Goal: Information Seeking & Learning: Learn about a topic

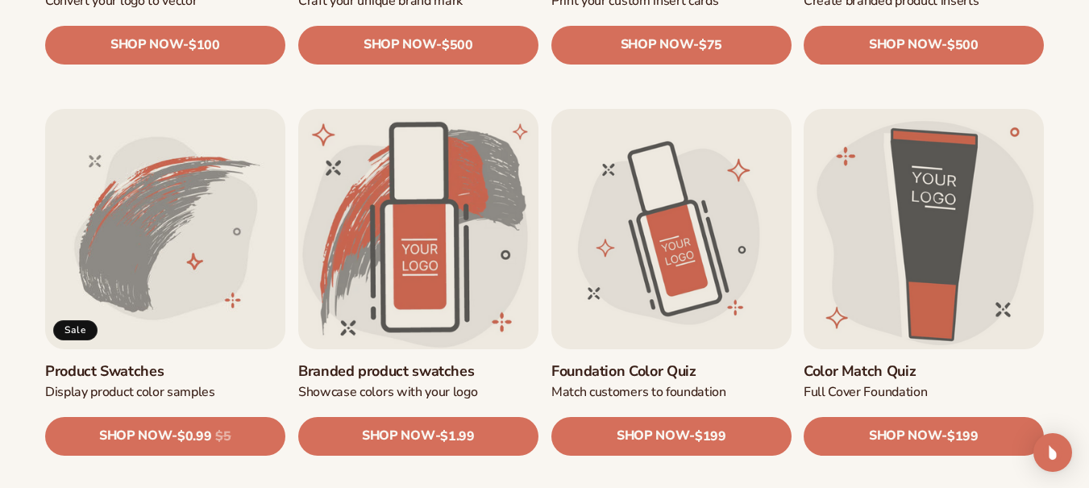
scroll to position [914, 0]
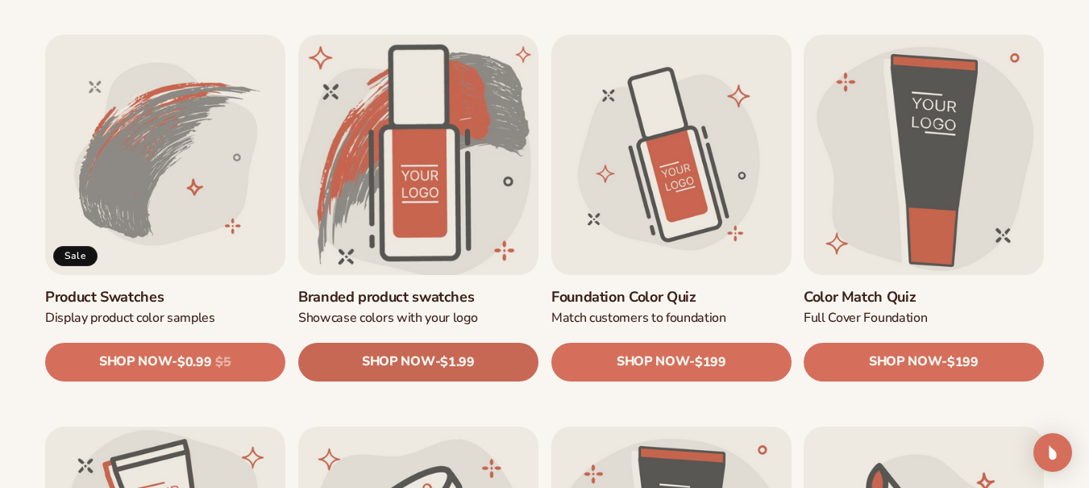
click at [401, 365] on span "SHOP NOW" at bounding box center [398, 362] width 73 height 15
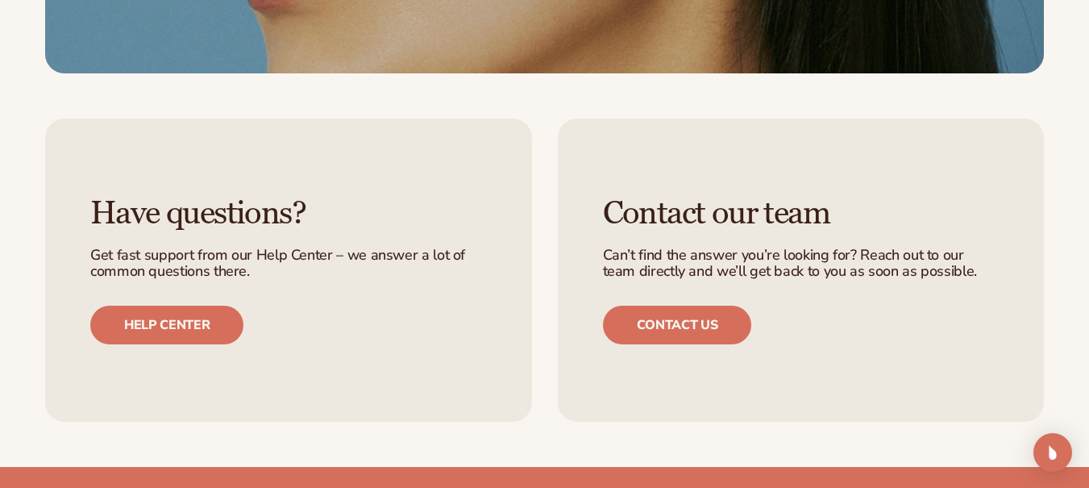
scroll to position [2042, 0]
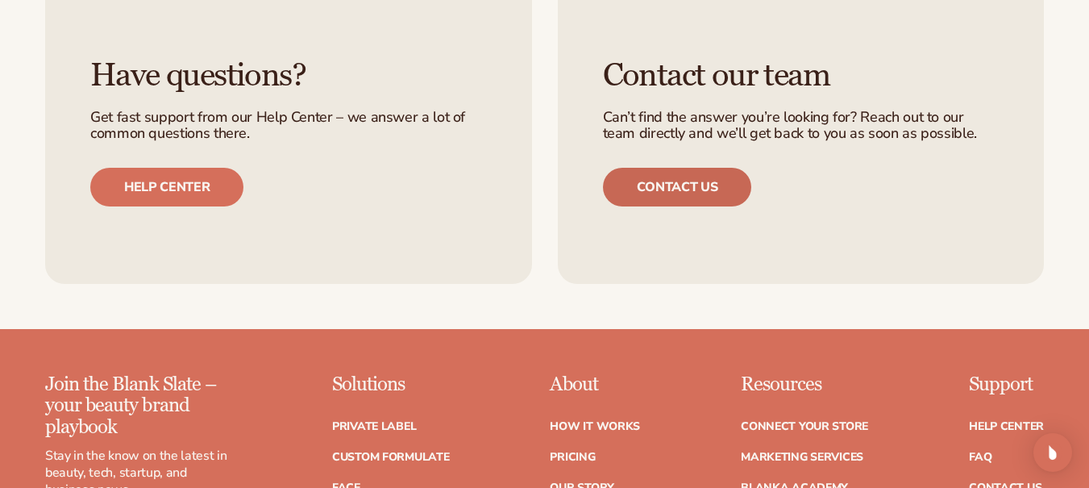
click at [663, 185] on link "Contact us" at bounding box center [677, 187] width 149 height 39
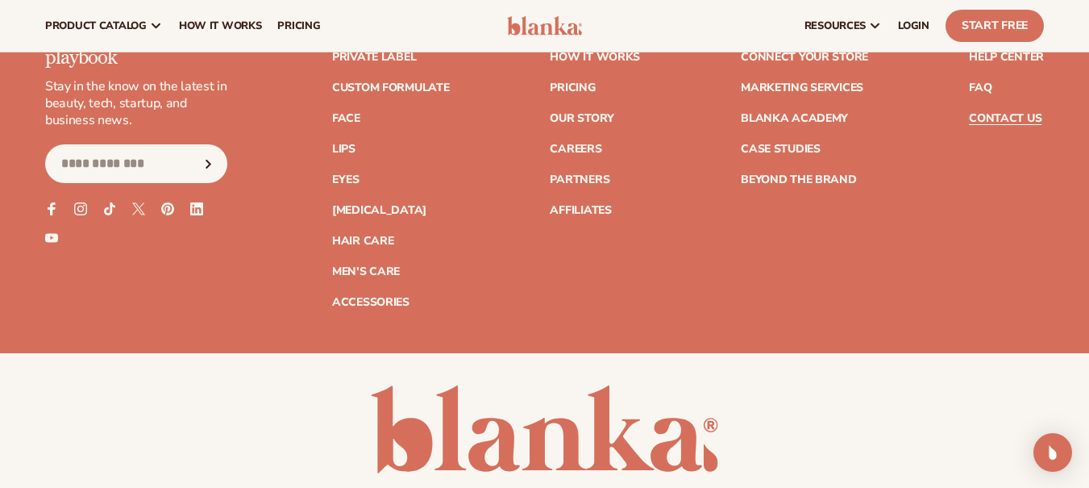
scroll to position [1873, 0]
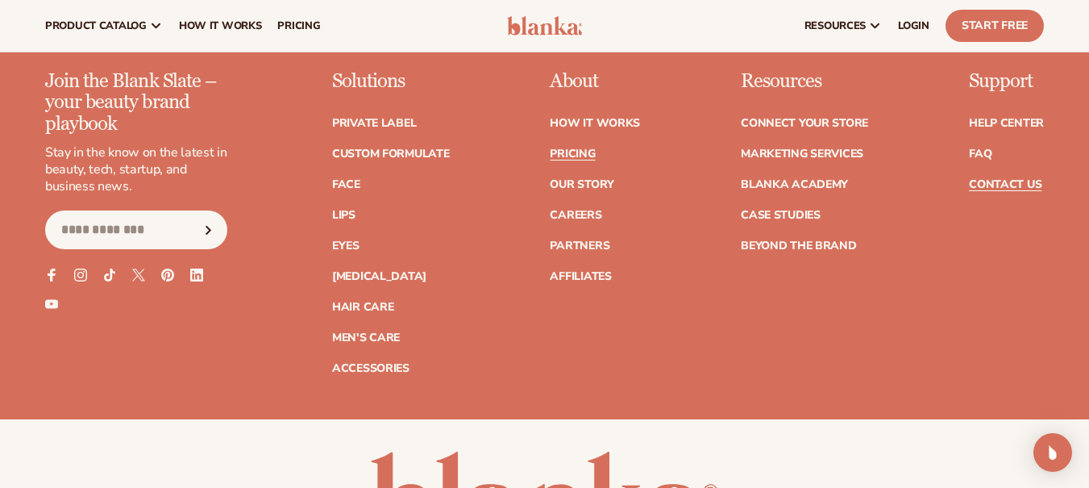
click at [575, 152] on link "Pricing" at bounding box center [572, 153] width 45 height 11
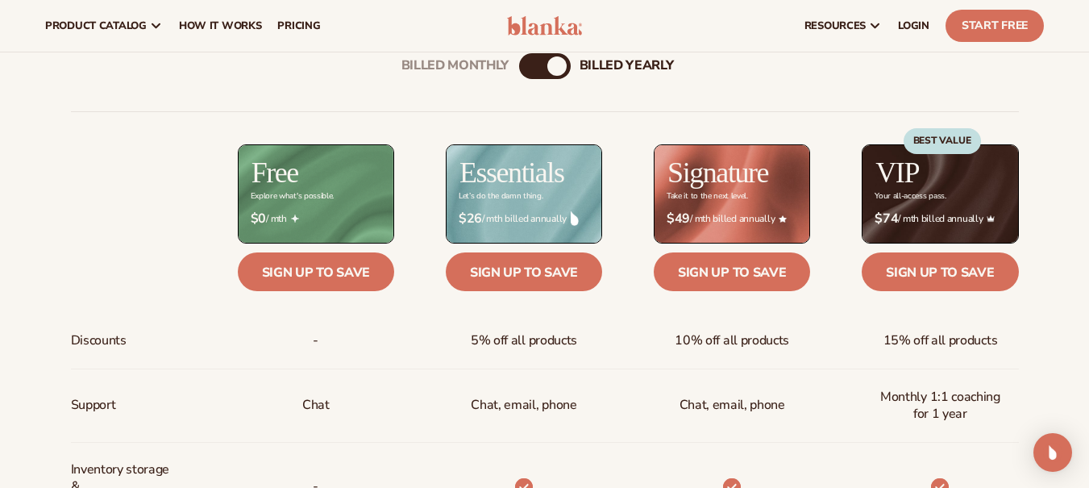
scroll to position [558, 0]
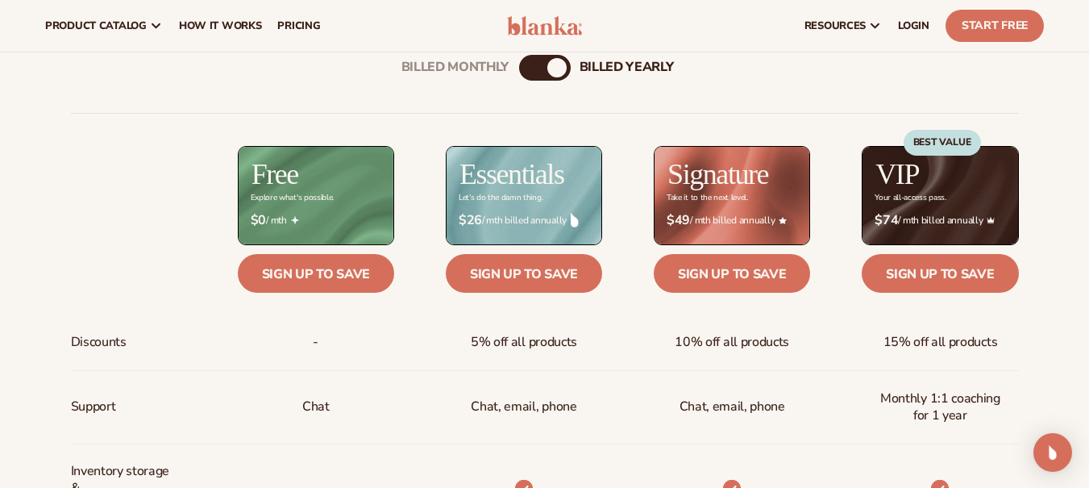
click at [549, 71] on div "billed Yearly" at bounding box center [556, 67] width 19 height 19
click at [539, 71] on div "Billed Monthly billed Yearly" at bounding box center [545, 68] width 52 height 26
click at [554, 70] on div "billed Yearly" at bounding box center [556, 67] width 19 height 19
drag, startPoint x: 554, startPoint y: 70, endPoint x: 506, endPoint y: 67, distance: 47.7
click at [519, 67] on div "Billed Monthly billed Yearly" at bounding box center [545, 68] width 52 height 26
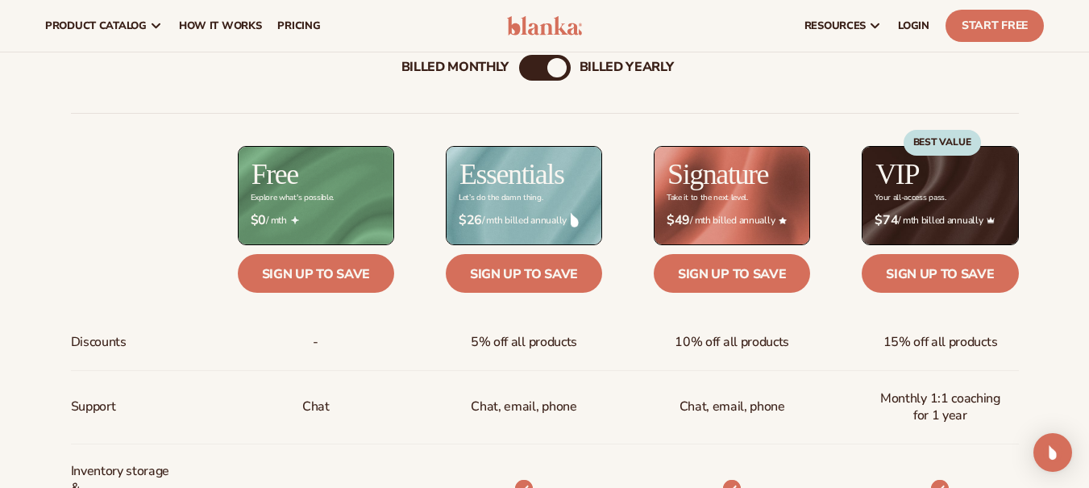
click at [499, 69] on div "Billed Monthly" at bounding box center [455, 67] width 108 height 15
click at [556, 65] on div "billed Yearly" at bounding box center [560, 67] width 19 height 19
click at [530, 65] on div "Billed Monthly" at bounding box center [528, 67] width 19 height 19
click at [553, 65] on div "billed Yearly" at bounding box center [560, 67] width 19 height 19
click at [529, 67] on div "Billed Monthly" at bounding box center [528, 67] width 19 height 19
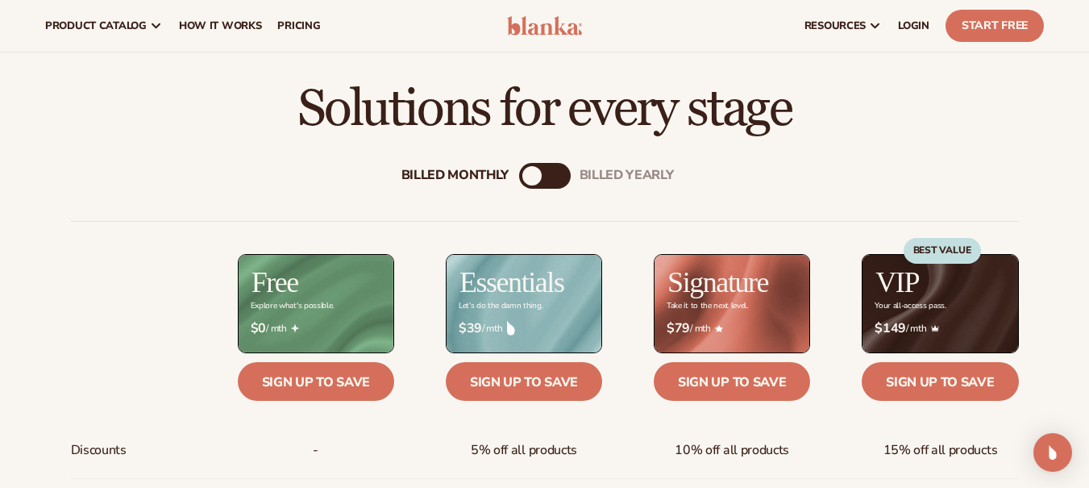
scroll to position [342, 0]
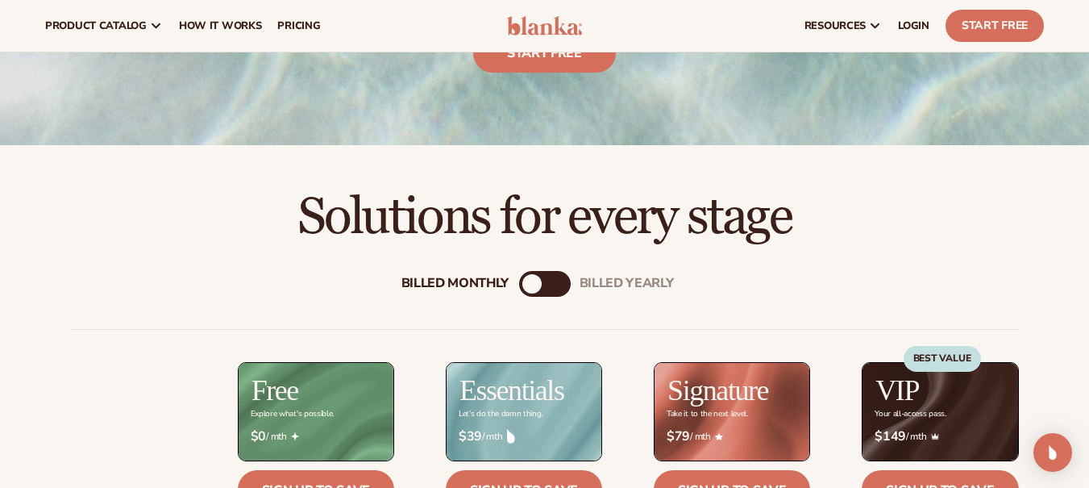
click at [558, 286] on div "billed Yearly" at bounding box center [560, 283] width 19 height 19
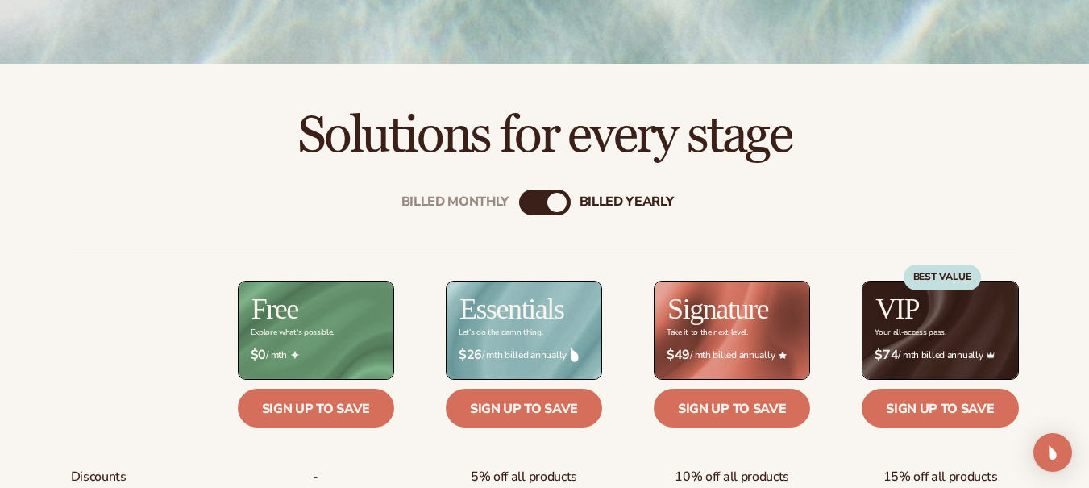
scroll to position [492, 0]
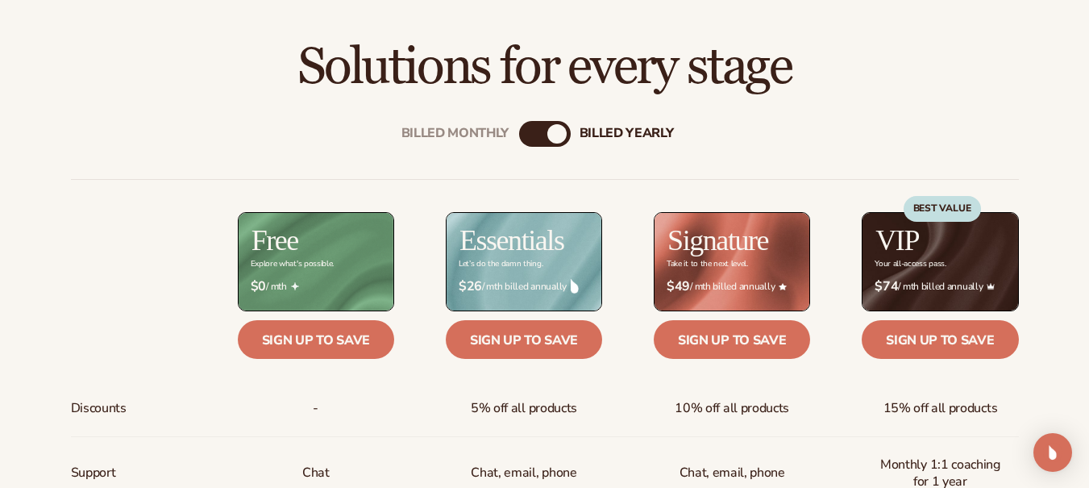
click at [560, 133] on div "billed Yearly" at bounding box center [556, 133] width 19 height 19
click at [535, 136] on div "Billed Monthly" at bounding box center [528, 133] width 19 height 19
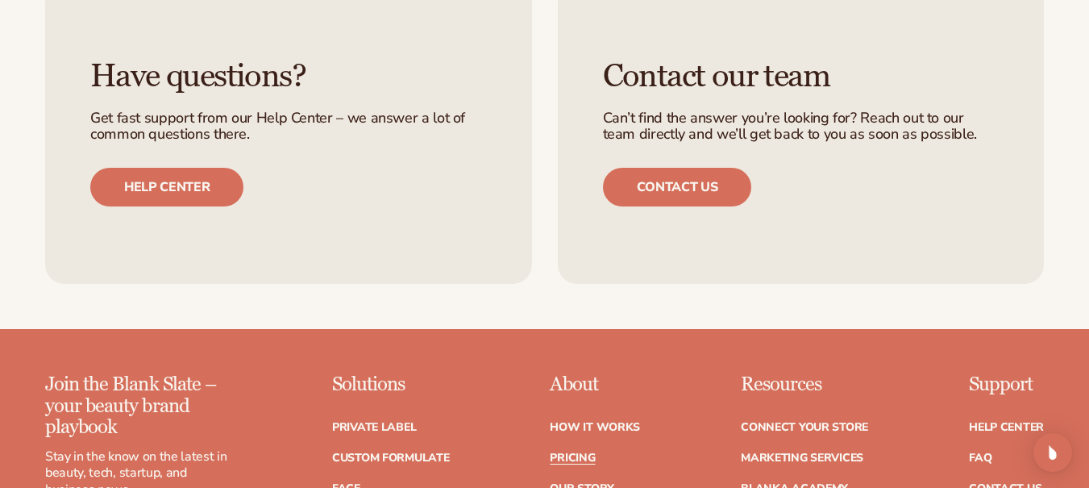
scroll to position [3965, 0]
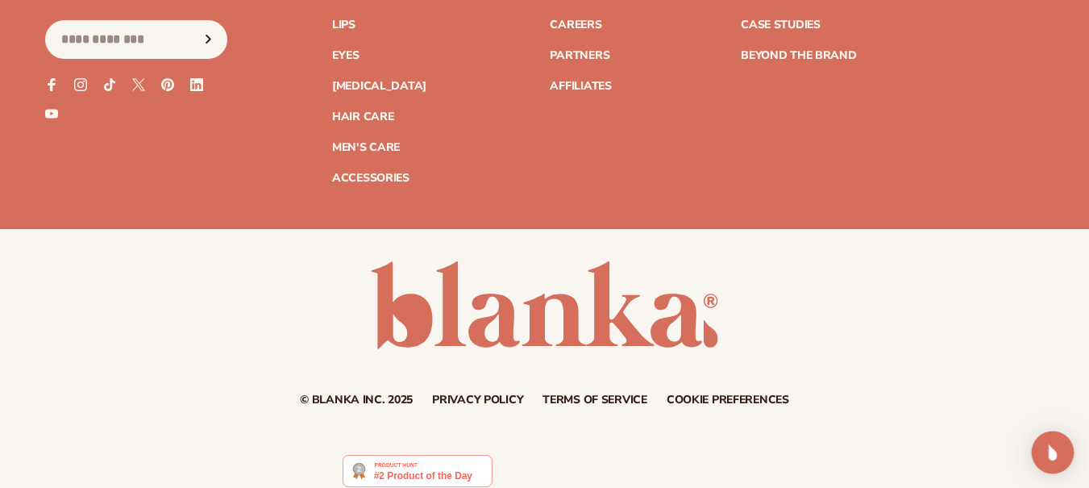
click at [1053, 447] on img "Open Intercom Messenger" at bounding box center [1052, 452] width 21 height 21
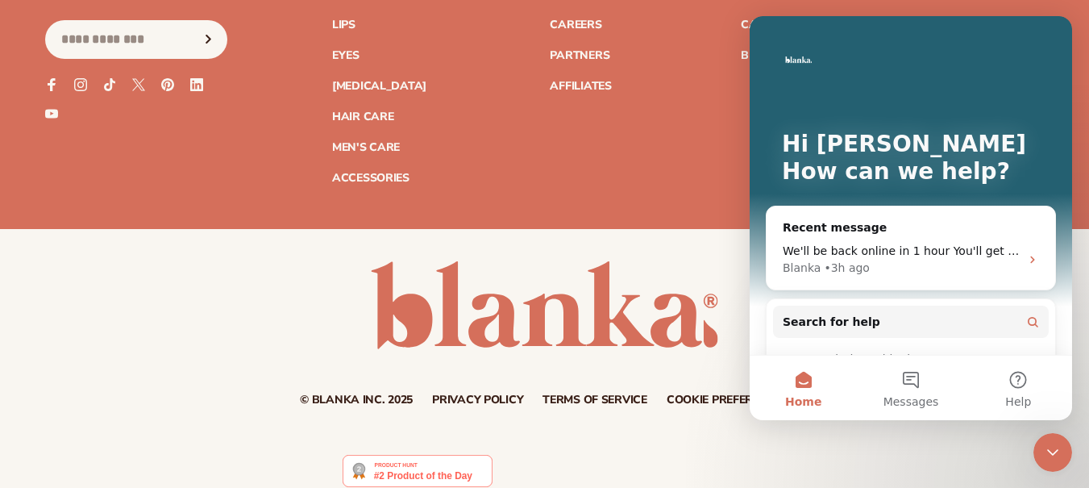
scroll to position [0, 0]
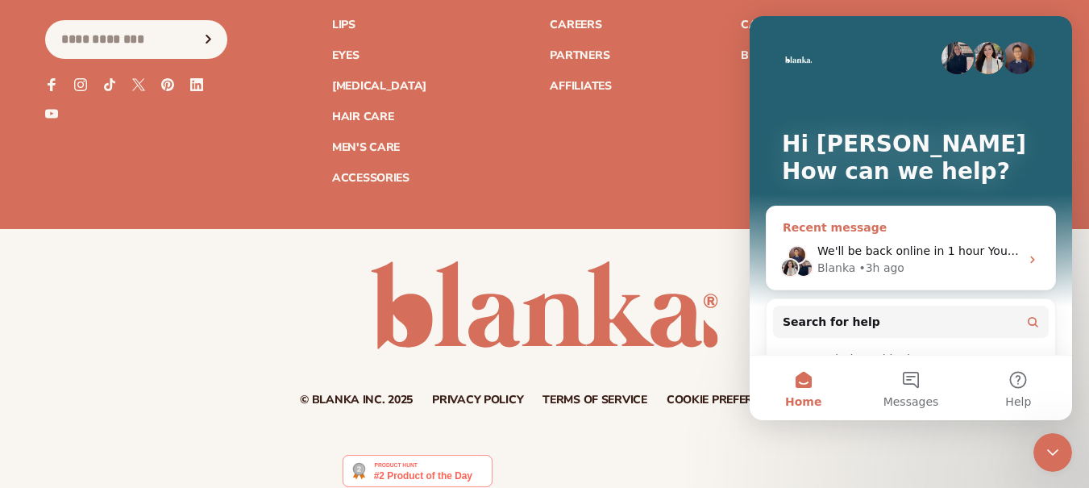
click at [861, 231] on div "We'll be back online in 1 hour You'll get replies here and to jasonlnelson21@gm…" at bounding box center [911, 260] width 289 height 60
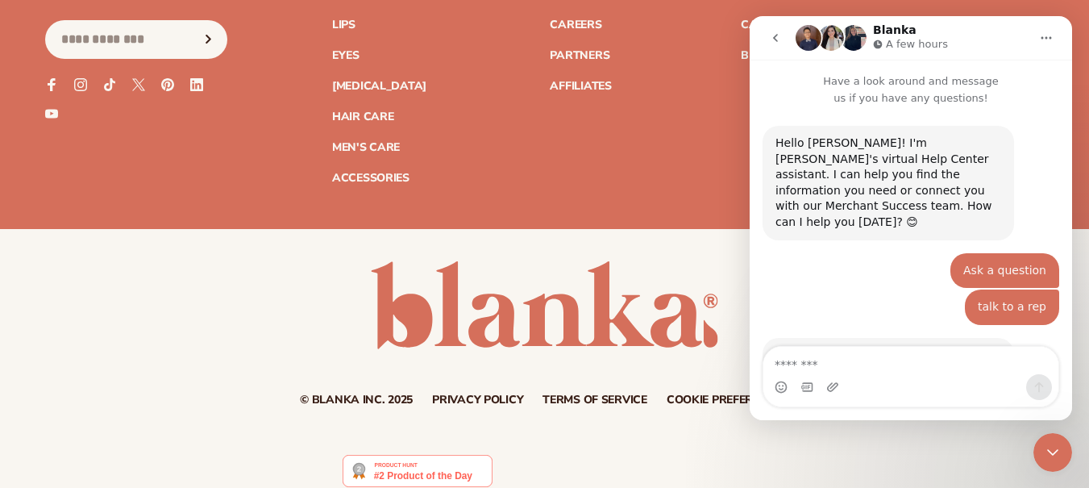
scroll to position [1618, 0]
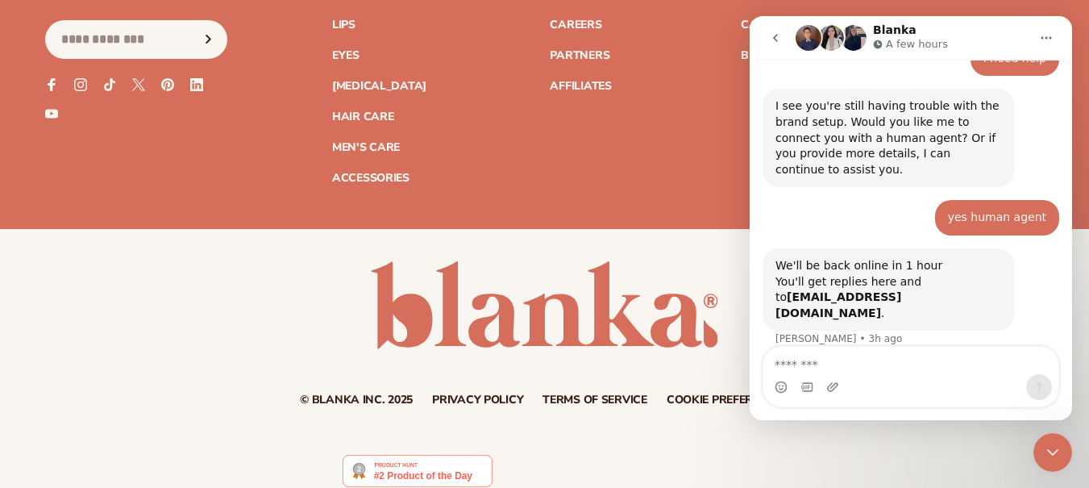
click at [872, 361] on textarea "Message…" at bounding box center [910, 360] width 295 height 27
type textarea "*****"
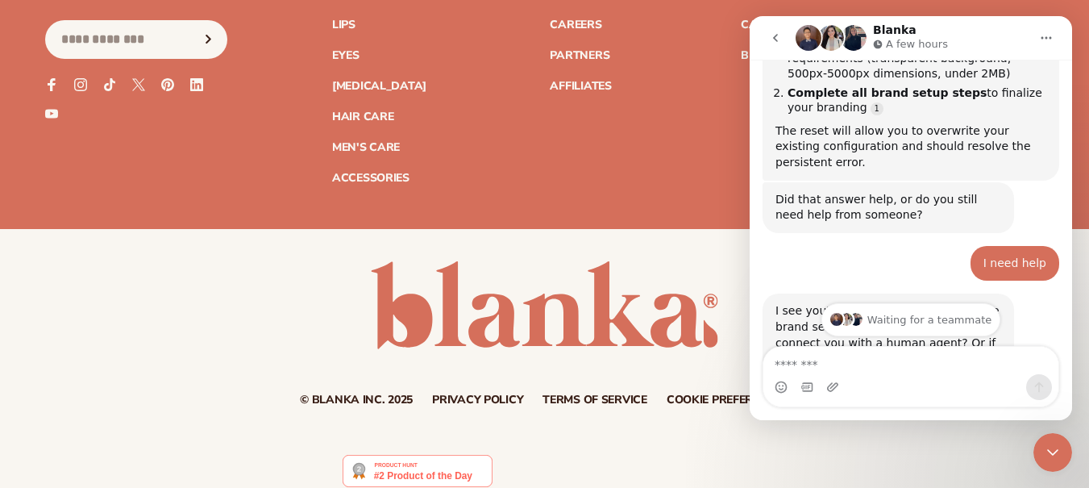
scroll to position [1666, 0]
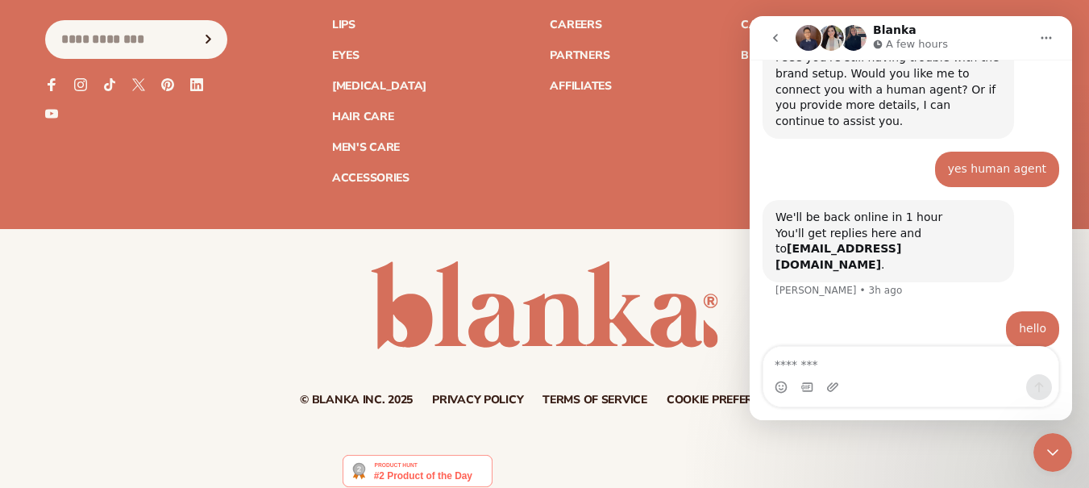
click at [926, 380] on div "Waiting for a teammate" at bounding box center [911, 386] width 290 height 13
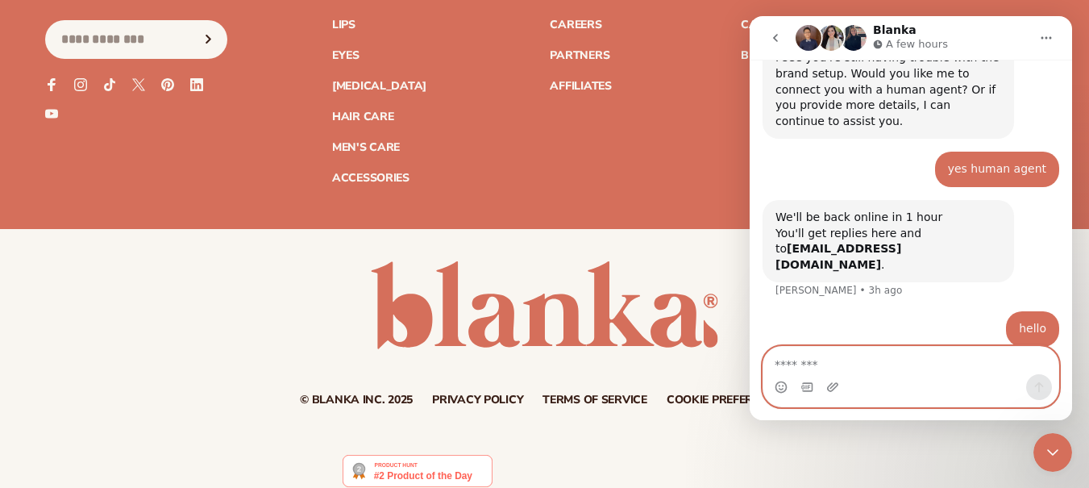
click at [872, 368] on textarea "Message…" at bounding box center [910, 360] width 295 height 27
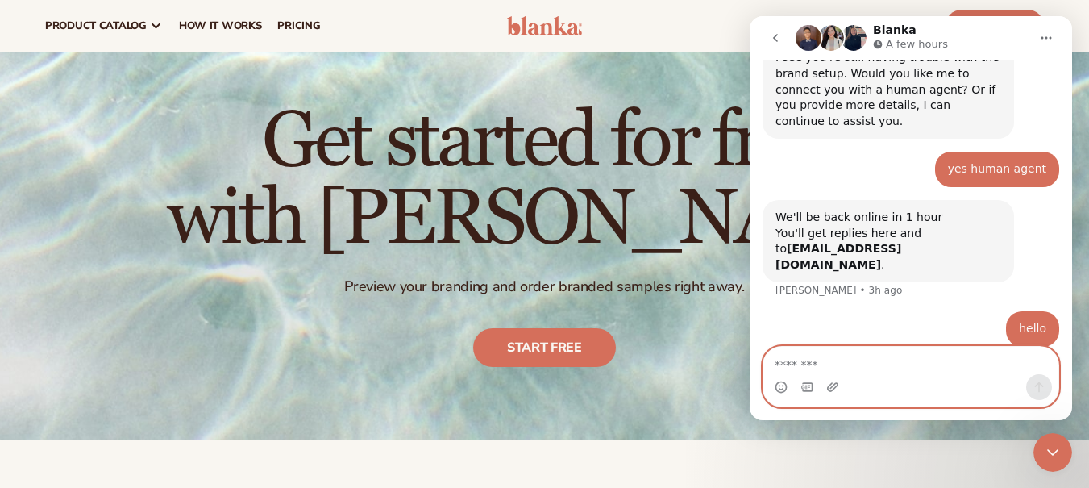
scroll to position [0, 0]
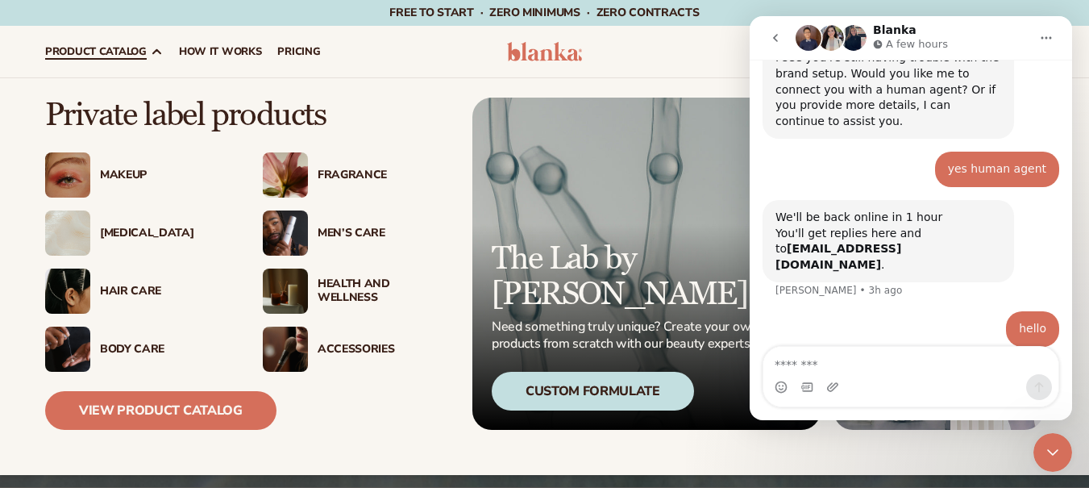
click at [348, 299] on div "Health And Wellness" at bounding box center [383, 290] width 131 height 27
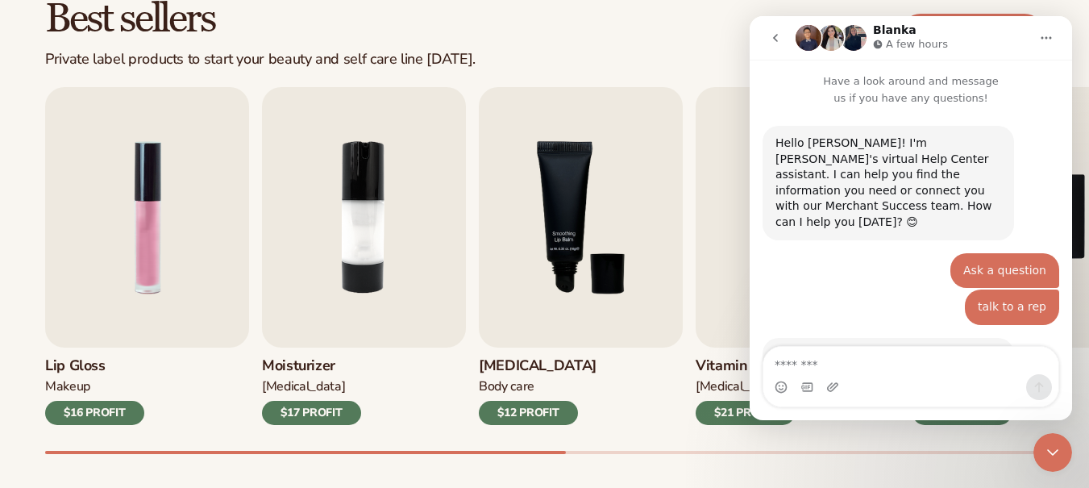
scroll to position [1666, 0]
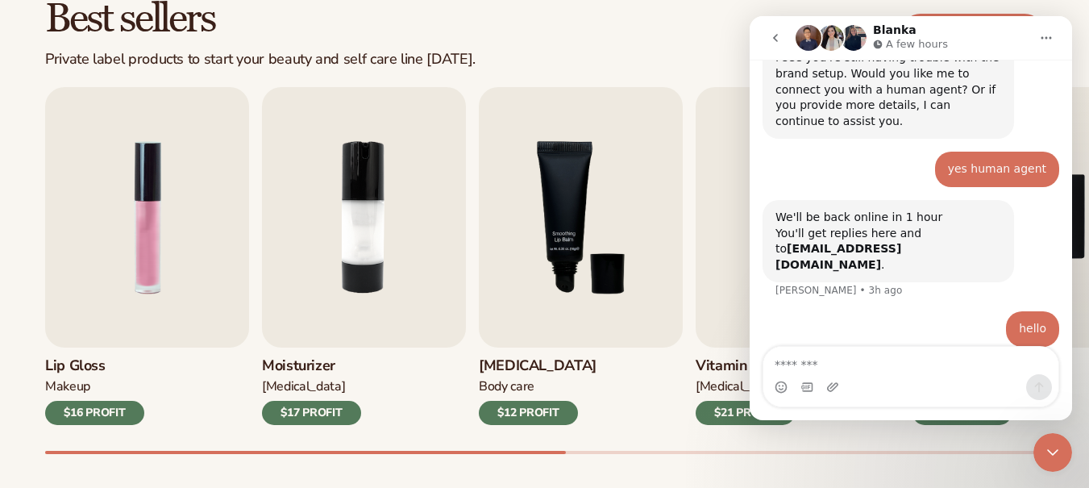
click at [1050, 452] on icon "Close Intercom Messenger" at bounding box center [1052, 452] width 11 height 6
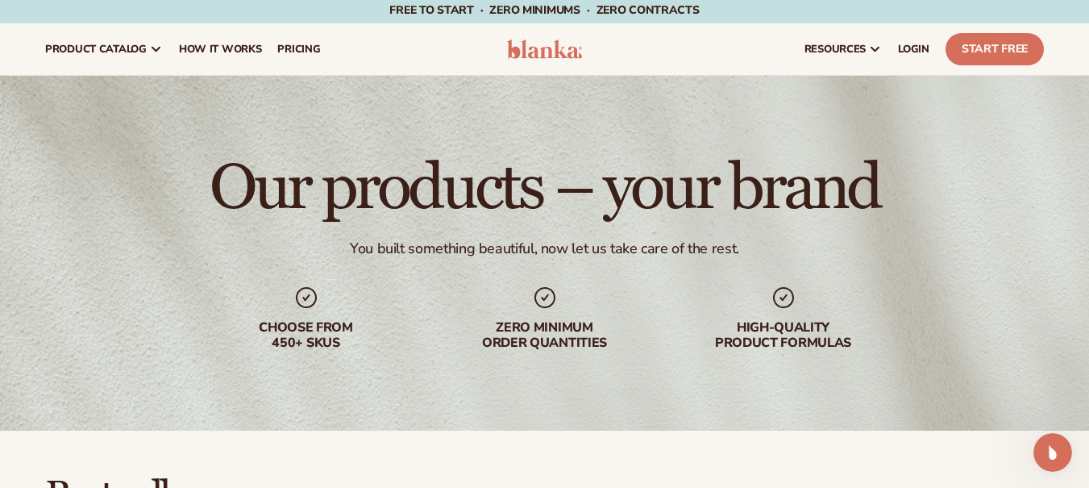
scroll to position [0, 0]
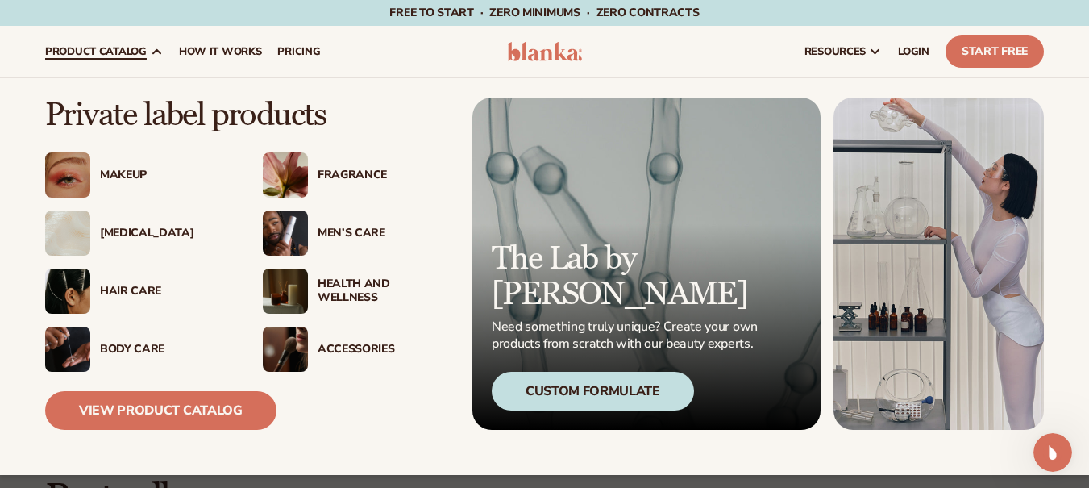
click at [356, 227] on div "Men’s Care" at bounding box center [383, 234] width 131 height 14
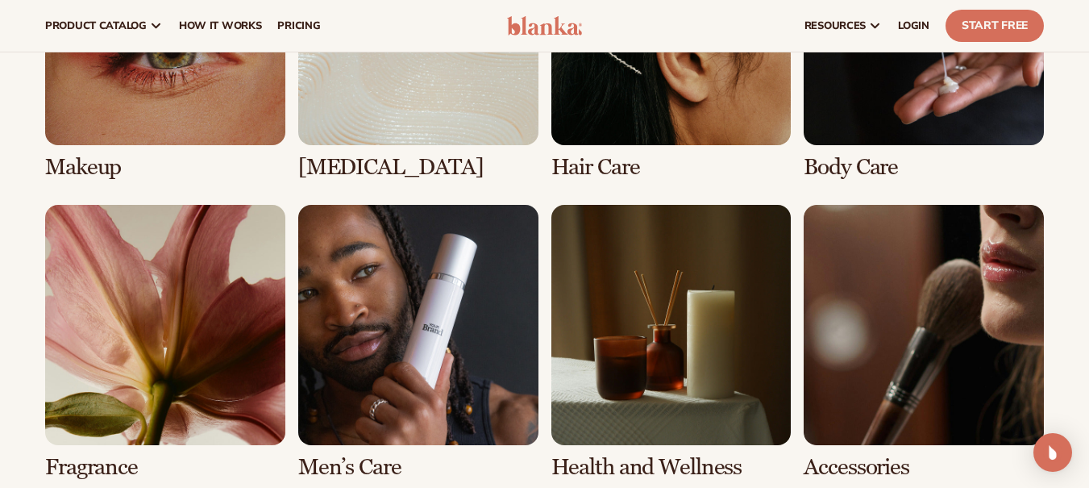
scroll to position [1283, 0]
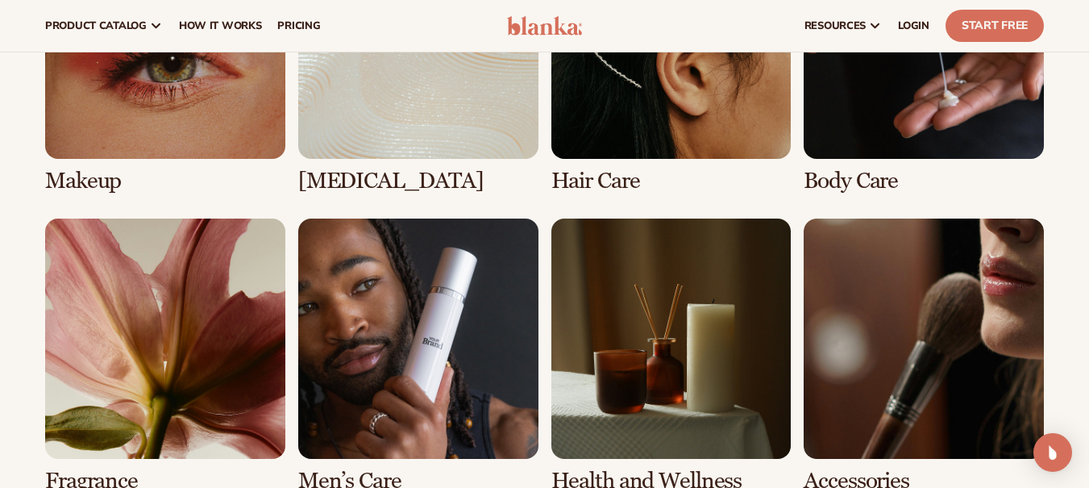
click at [385, 301] on link "6 / 8" at bounding box center [418, 355] width 240 height 275
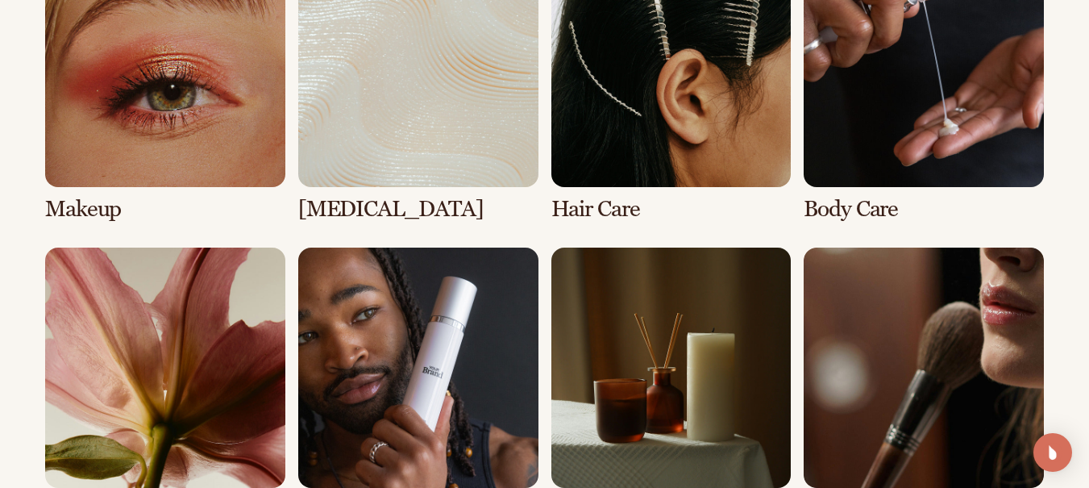
scroll to position [1463, 0]
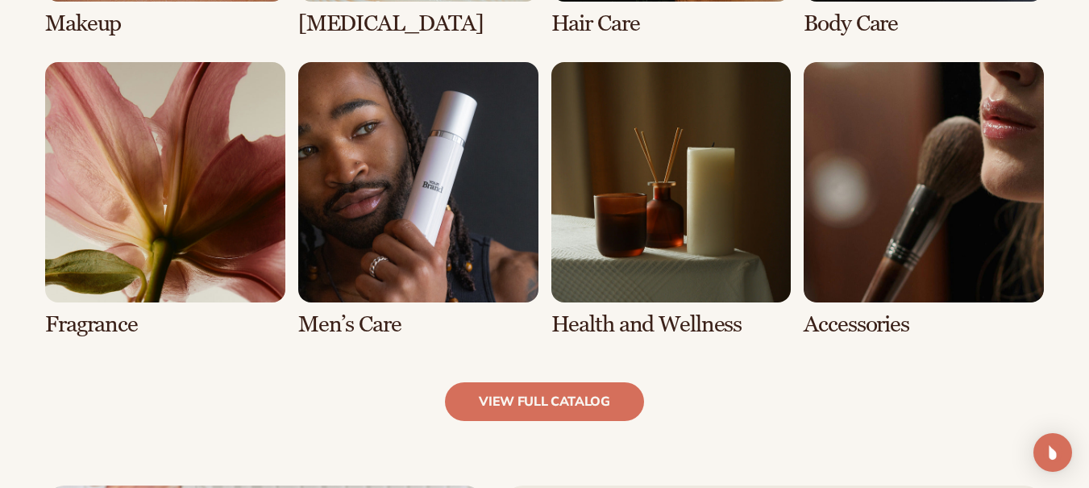
click at [677, 242] on link "7 / 8" at bounding box center [671, 199] width 240 height 275
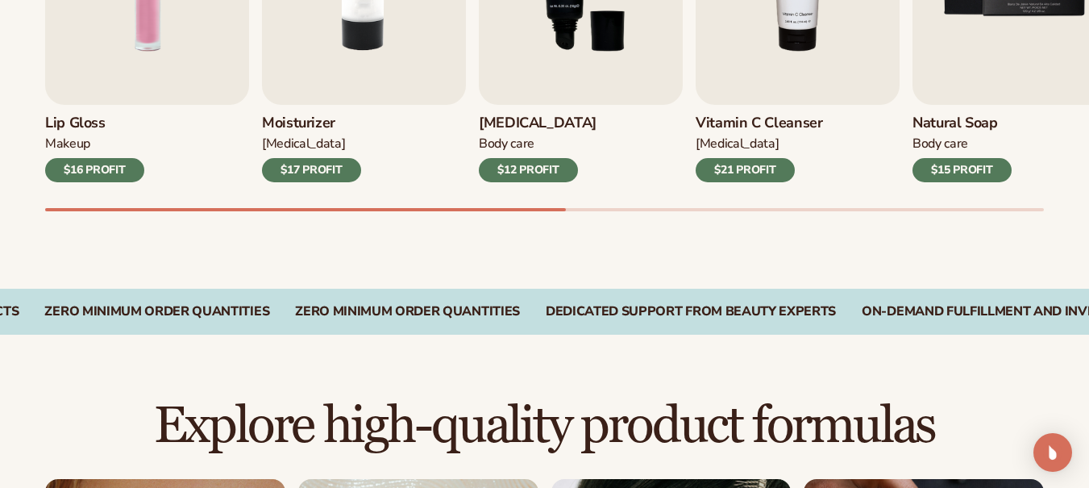
scroll to position [528, 0]
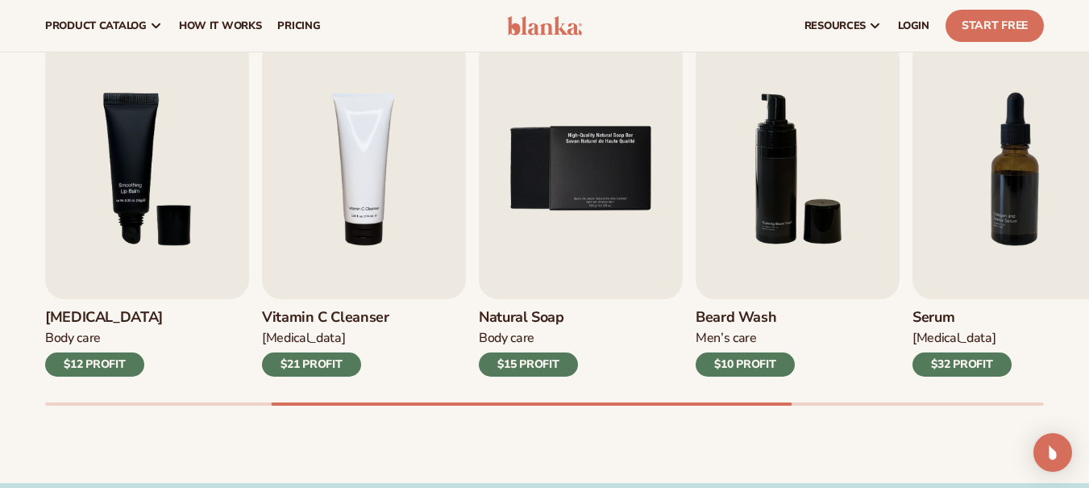
click at [456, 435] on div "Best sellers Private label products to start your beauty and self care line [DA…" at bounding box center [544, 194] width 1089 height 578
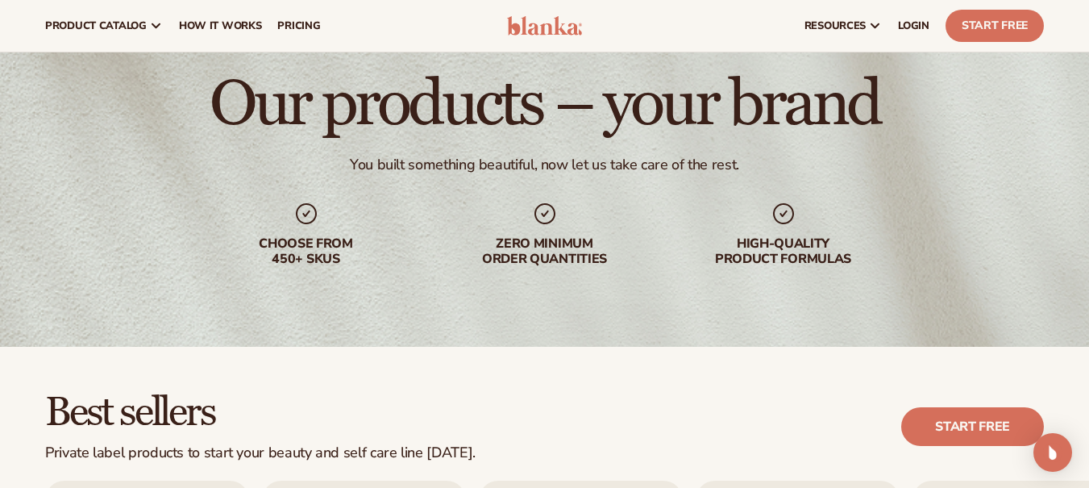
scroll to position [0, 0]
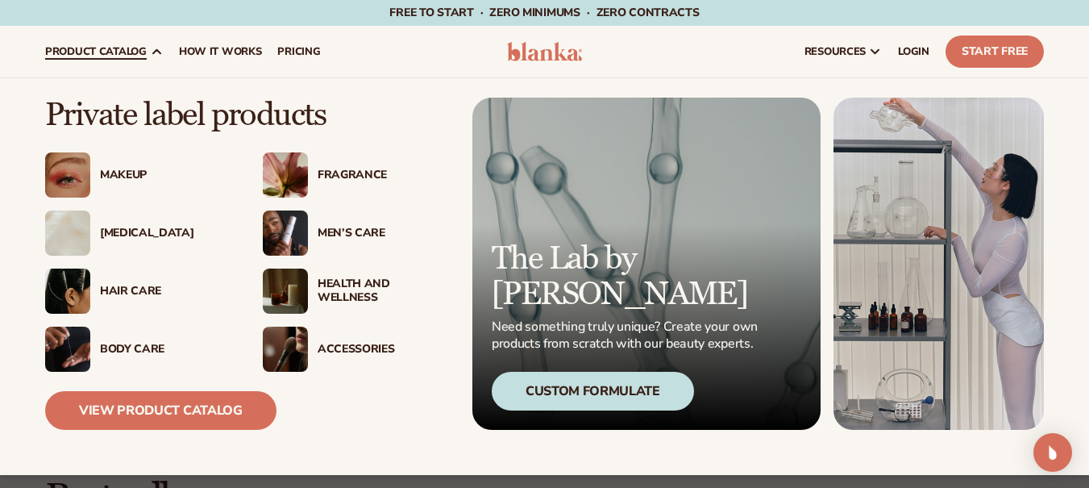
click at [356, 231] on div "Men’s Care" at bounding box center [383, 234] width 131 height 14
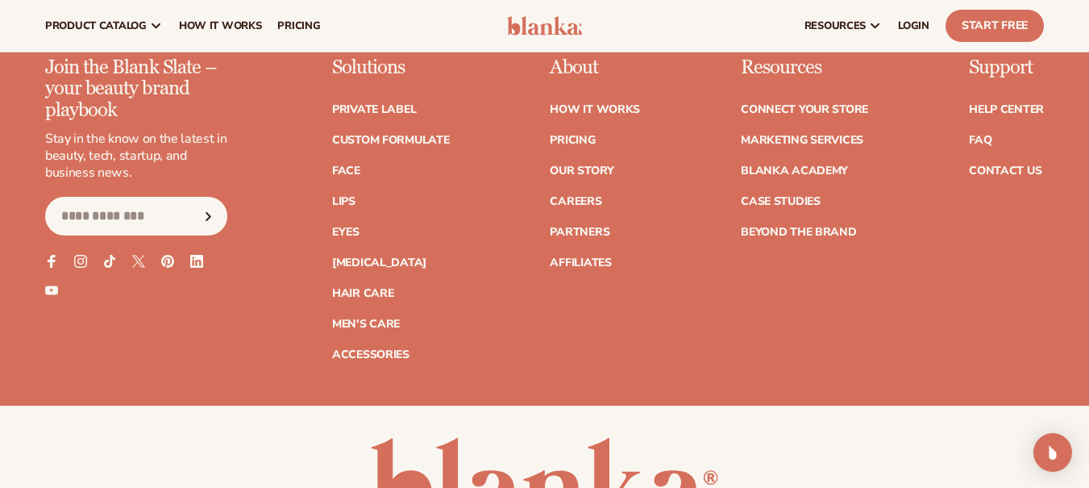
scroll to position [3243, 0]
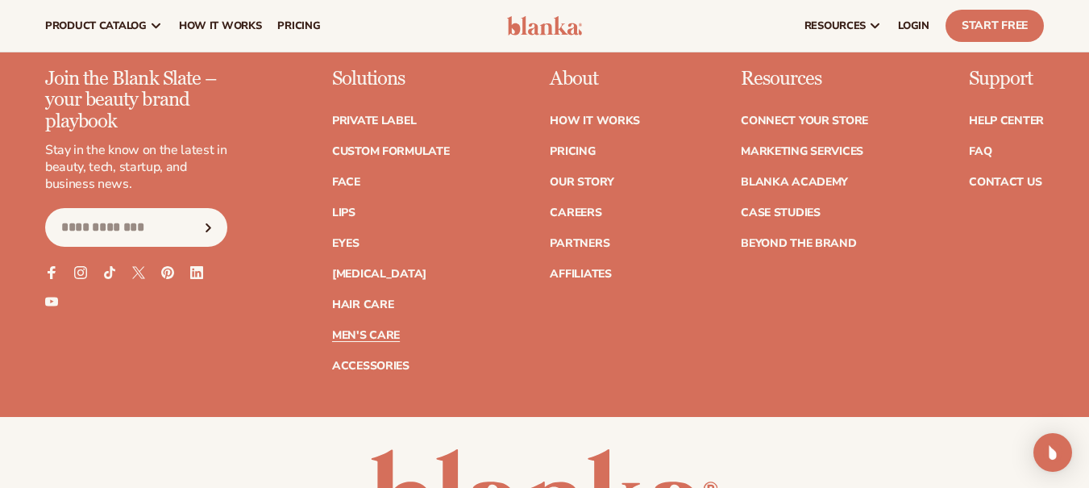
click at [376, 339] on link "Men's Care" at bounding box center [366, 335] width 68 height 11
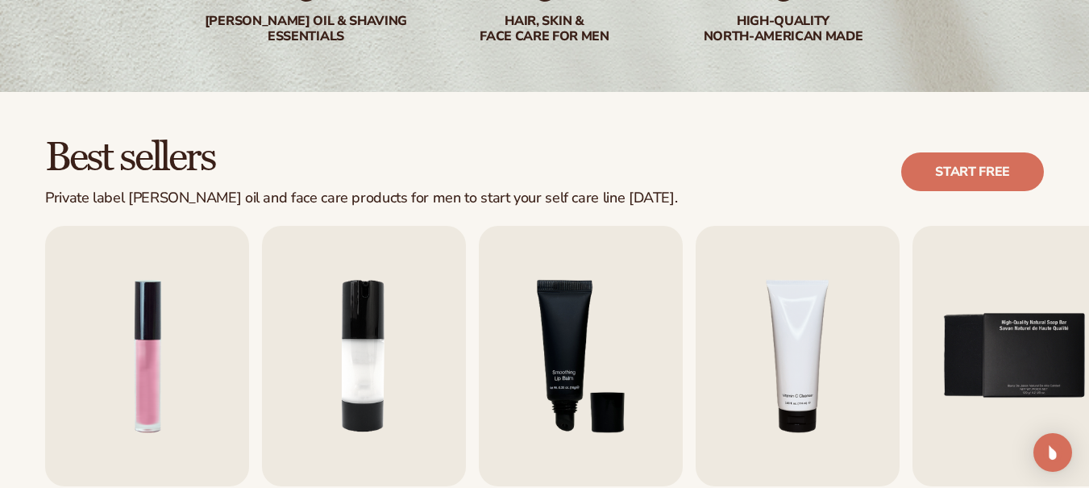
scroll to position [422, 0]
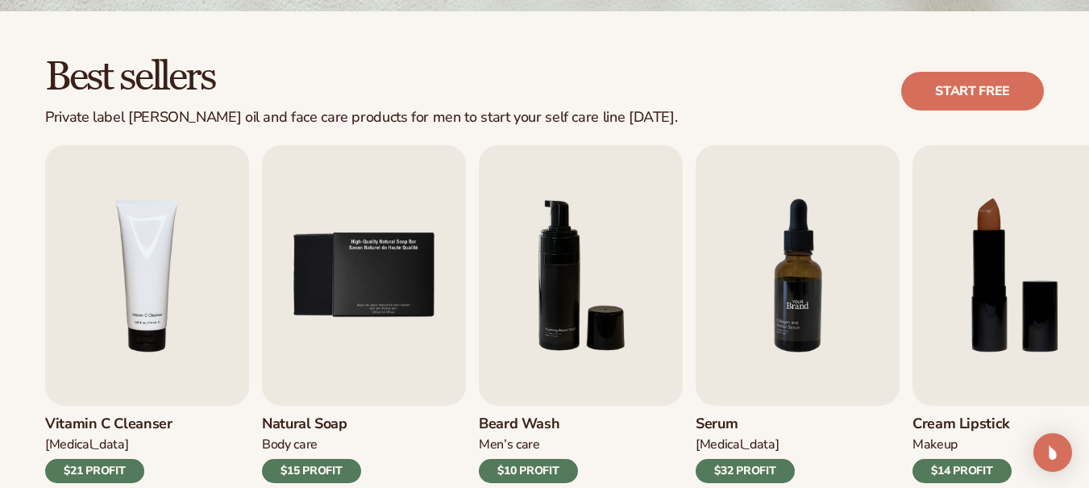
click at [1027, 264] on img "8 / 9" at bounding box center [1015, 275] width 204 height 260
click at [974, 222] on img "8 / 9" at bounding box center [1015, 275] width 204 height 260
click at [963, 421] on h3 "Cream Lipstick" at bounding box center [962, 424] width 99 height 18
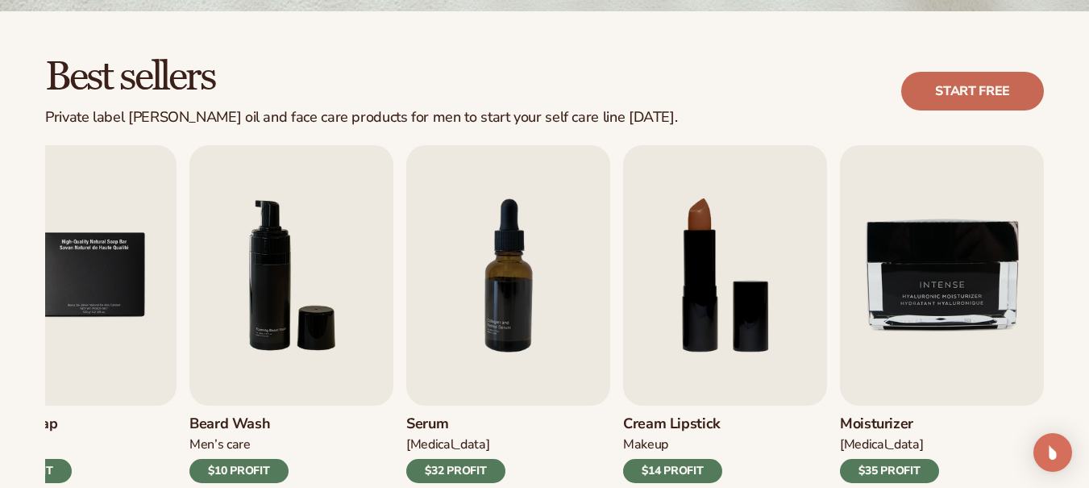
click at [910, 93] on link "Start free" at bounding box center [972, 91] width 143 height 39
